Goal: Transaction & Acquisition: Purchase product/service

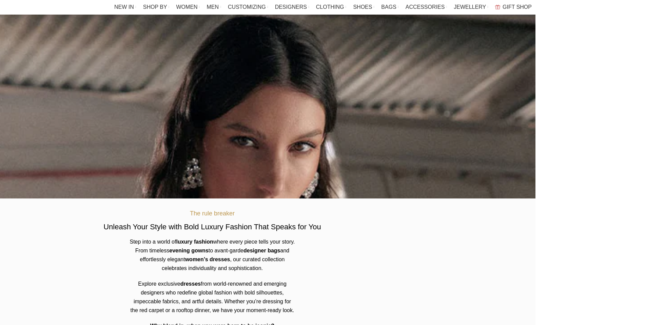
scroll to position [193, 0]
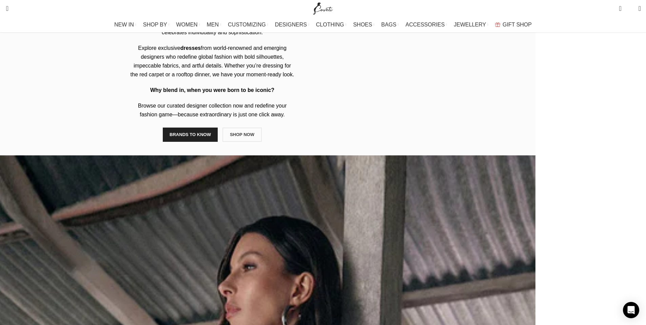
scroll to position [242, 0]
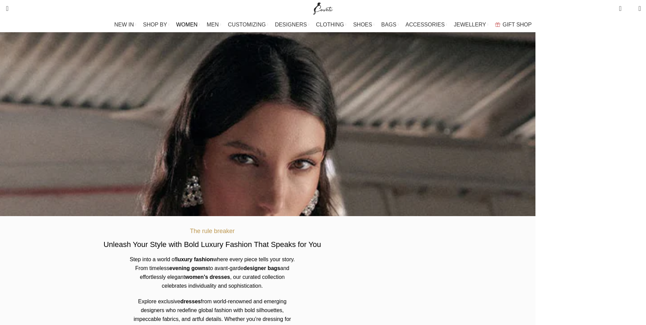
click at [198, 23] on span "WOMEN" at bounding box center [186, 24] width 21 height 6
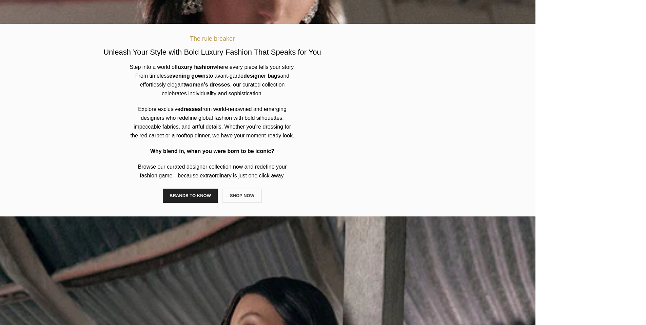
scroll to position [193, 0]
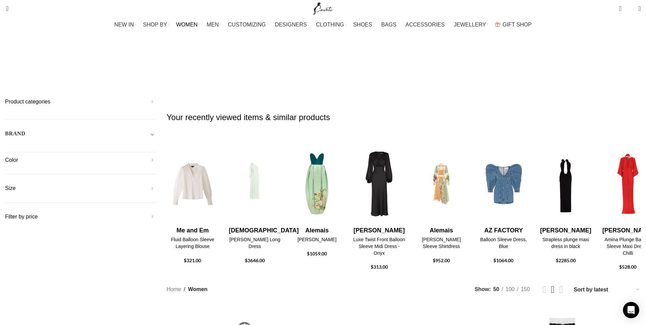
click at [156, 129] on span "Toggle filter" at bounding box center [152, 133] width 8 height 8
click at [156, 146] on span "Any Brand" at bounding box center [80, 153] width 151 height 14
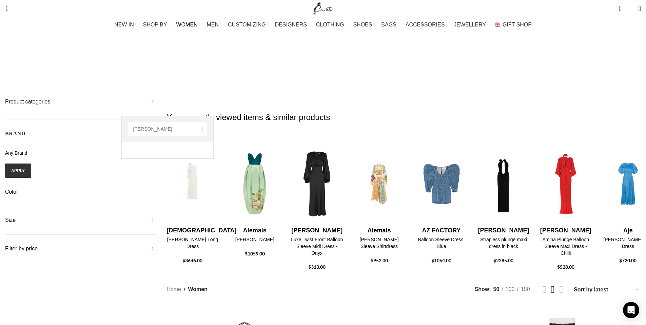
type input "[PERSON_NAME]"
select select "[PERSON_NAME]"
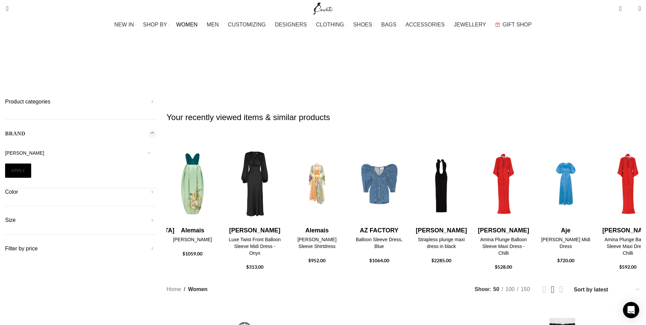
click at [31, 163] on button "Apply" at bounding box center [18, 170] width 26 height 14
